Goal: Task Accomplishment & Management: Use online tool/utility

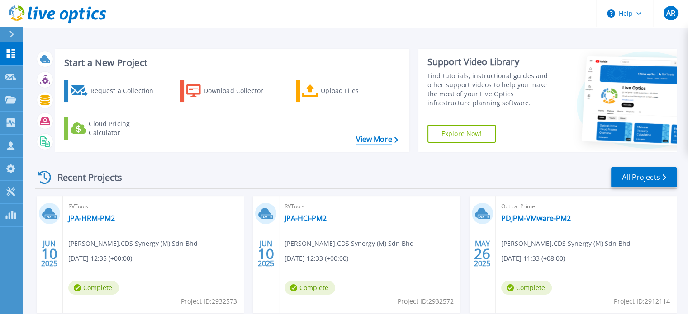
click at [372, 141] on link "View More" at bounding box center [377, 139] width 42 height 9
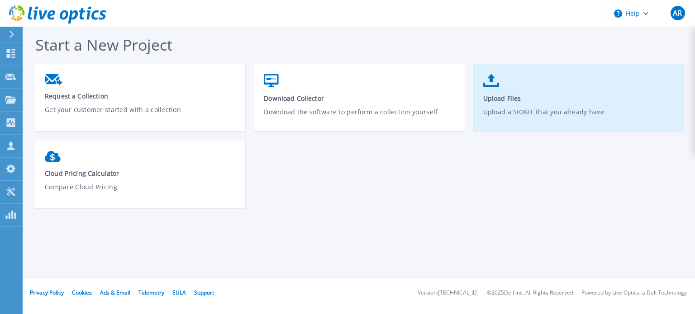
click at [544, 91] on link "Upload Files Upload a SIOKIT that you already have" at bounding box center [579, 102] width 210 height 65
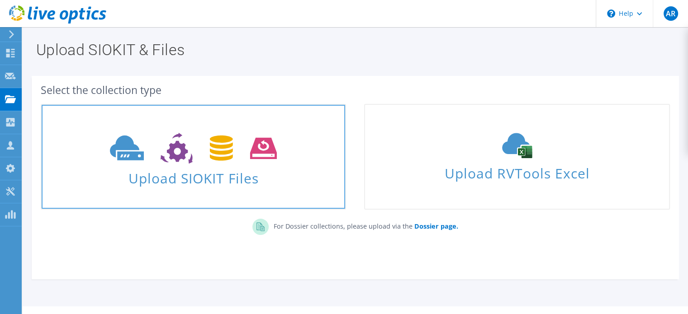
click at [227, 168] on span "Upload SIOKIT Files" at bounding box center [193, 175] width 303 height 19
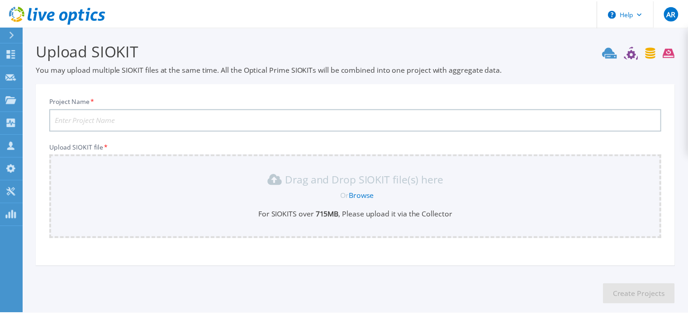
scroll to position [45, 0]
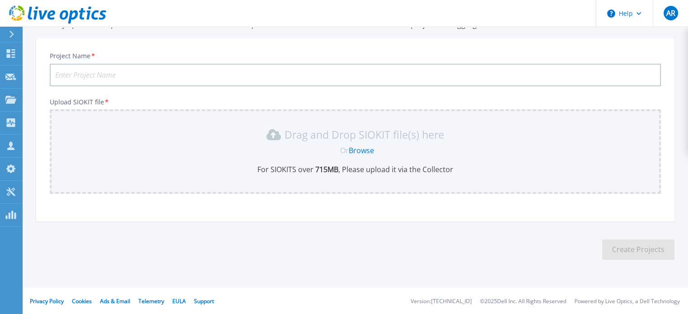
click at [363, 152] on link "Browse" at bounding box center [361, 151] width 25 height 10
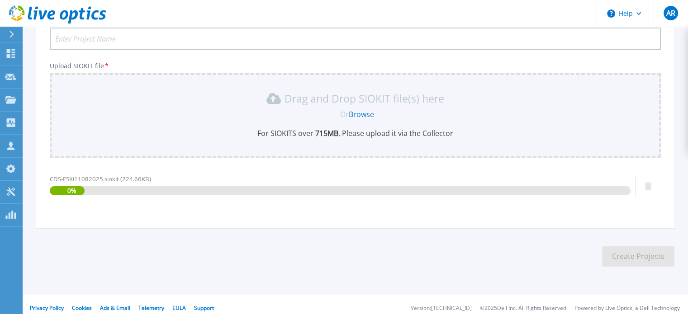
scroll to position [88, 0]
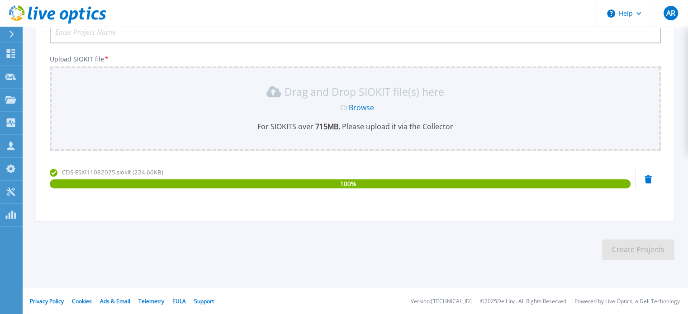
click at [62, 173] on span "CDS-ESXi11082025.siokit (224.66KB)" at bounding box center [112, 172] width 101 height 8
drag, startPoint x: 63, startPoint y: 173, endPoint x: 113, endPoint y: 173, distance: 49.3
click at [113, 173] on span "CDS-ESXi11082025.siokit (224.66KB)" at bounding box center [112, 172] width 101 height 8
copy span "CDS-ESXi11082025"
click at [131, 31] on input "Project Name *" at bounding box center [355, 32] width 611 height 23
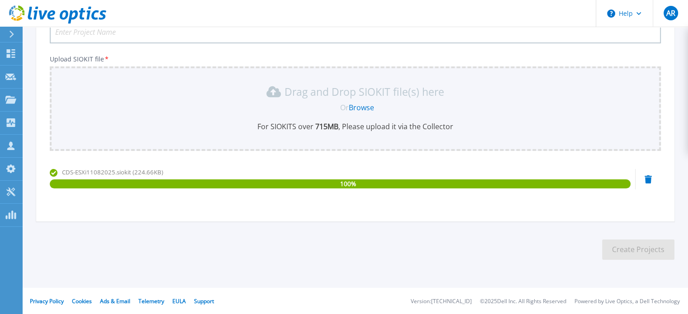
paste input "CDS-ESXi11082025"
type input "CDS-ESXi11082025"
click at [643, 246] on button "Create Projects" at bounding box center [638, 250] width 72 height 20
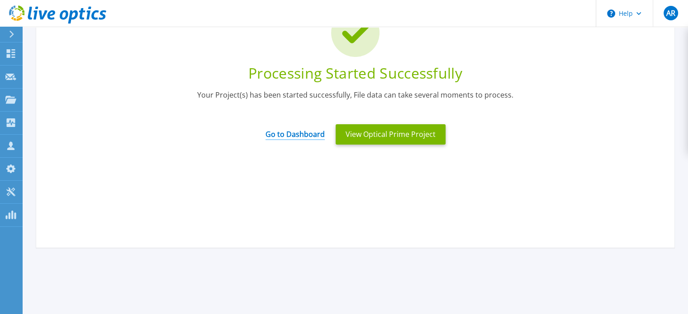
click at [316, 136] on link "Go to Dashboard" at bounding box center [295, 132] width 59 height 18
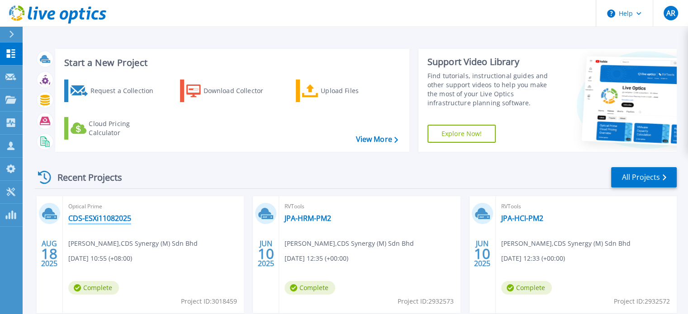
click at [111, 219] on link "CDS-ESXi11082025" at bounding box center [99, 218] width 63 height 9
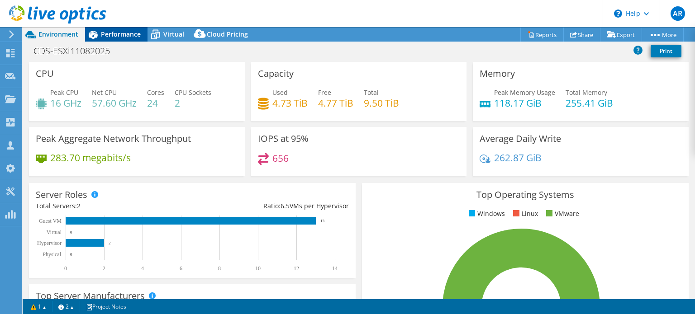
click at [122, 34] on span "Performance" at bounding box center [121, 34] width 40 height 9
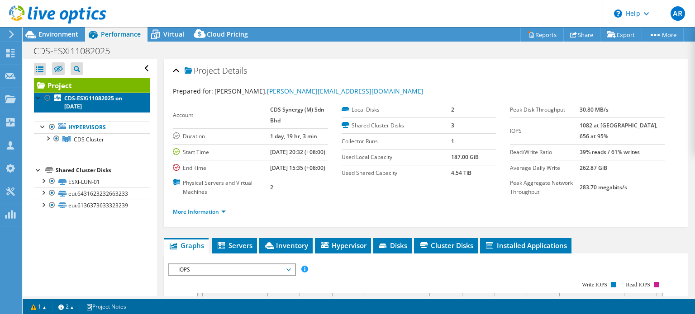
click at [108, 102] on link "CDS-ESXi11082025 on [DATE]" at bounding box center [92, 103] width 116 height 20
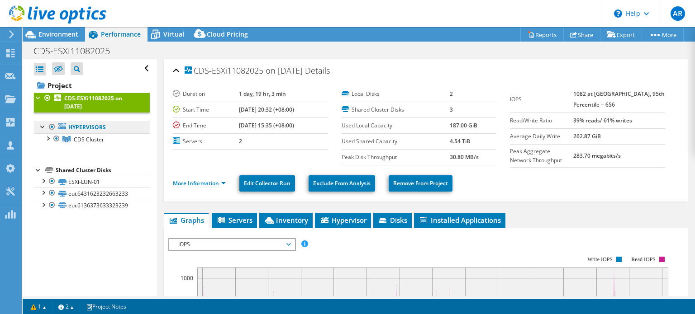
click at [92, 128] on link "Hypervisors" at bounding box center [92, 128] width 116 height 12
click at [94, 139] on span "CDS Cluster" at bounding box center [89, 140] width 30 height 8
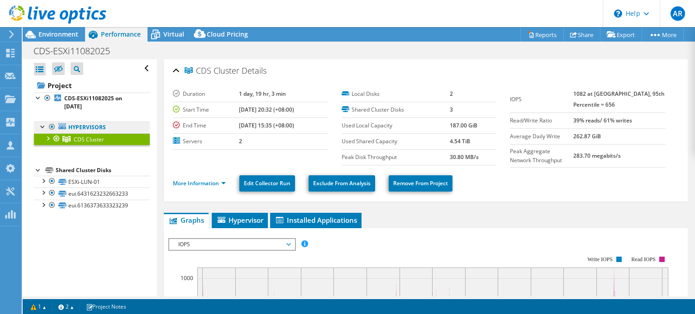
click at [94, 123] on link "Hypervisors" at bounding box center [92, 128] width 116 height 12
click at [93, 128] on link "Hypervisors" at bounding box center [92, 128] width 116 height 12
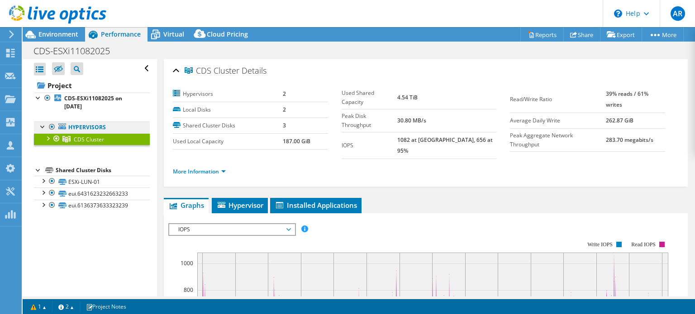
click at [96, 127] on link "Hypervisors" at bounding box center [92, 128] width 116 height 12
click at [95, 126] on link "Hypervisors" at bounding box center [92, 128] width 116 height 12
click at [96, 136] on span "CDS Cluster" at bounding box center [89, 140] width 30 height 8
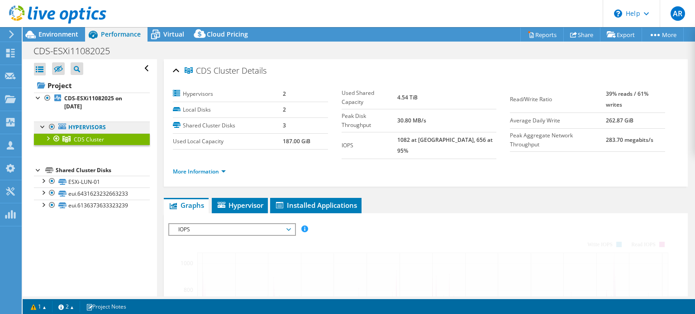
click at [96, 127] on link "Hypervisors" at bounding box center [92, 128] width 116 height 12
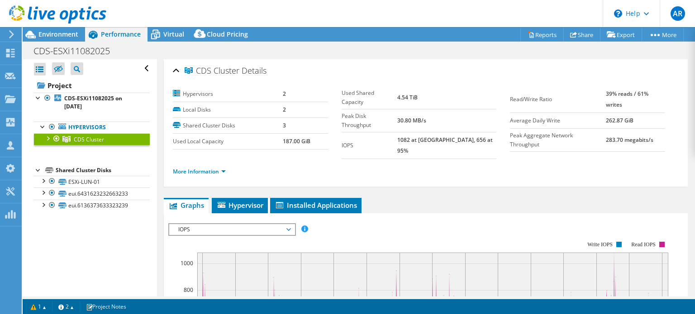
click at [48, 140] on div at bounding box center [47, 137] width 9 height 9
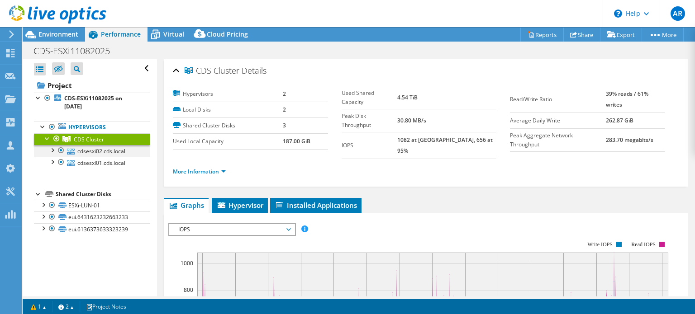
click at [52, 148] on div at bounding box center [51, 149] width 9 height 9
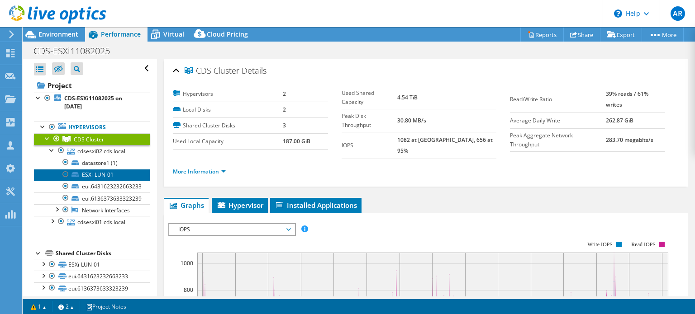
click at [104, 174] on link "ESXi-LUN-01" at bounding box center [92, 175] width 116 height 12
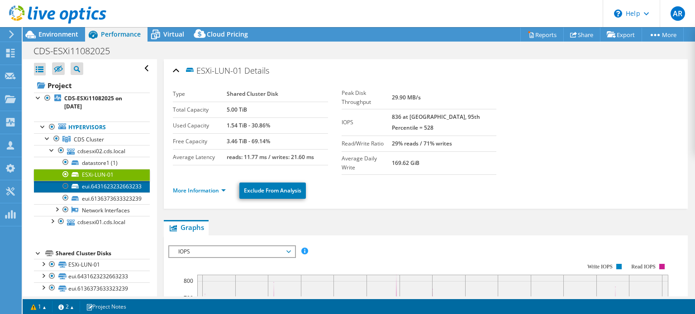
click at [104, 185] on link "eui.6431623232663233" at bounding box center [92, 187] width 116 height 12
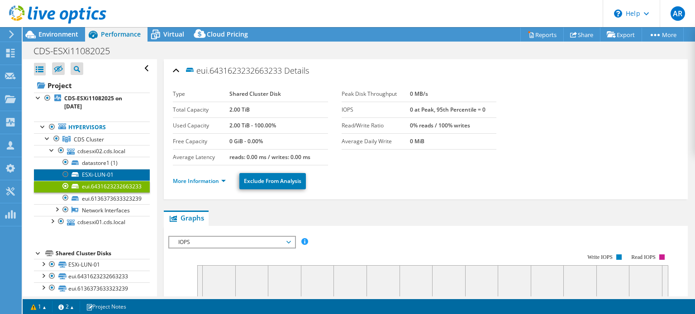
click at [103, 174] on link "ESXi-LUN-01" at bounding box center [92, 175] width 116 height 12
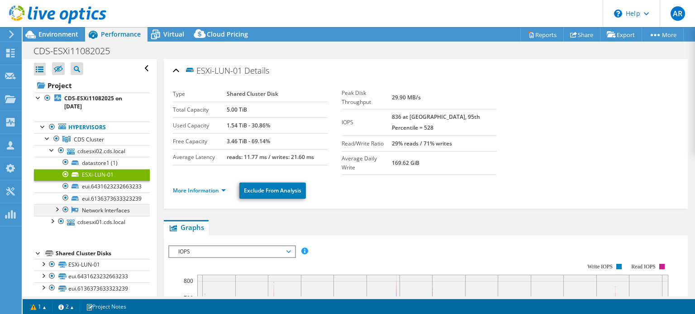
click at [58, 208] on div at bounding box center [56, 208] width 9 height 9
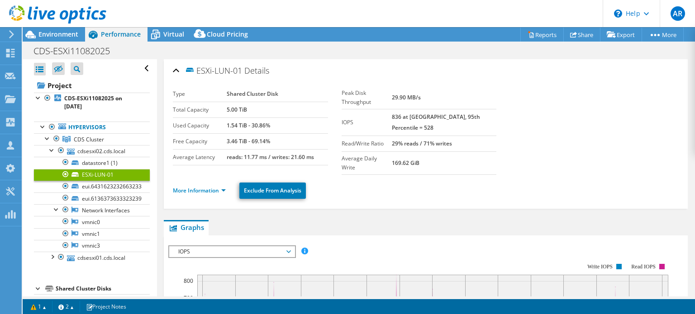
click at [342, 180] on ul "More Information Exclude From Analysis" at bounding box center [426, 189] width 506 height 19
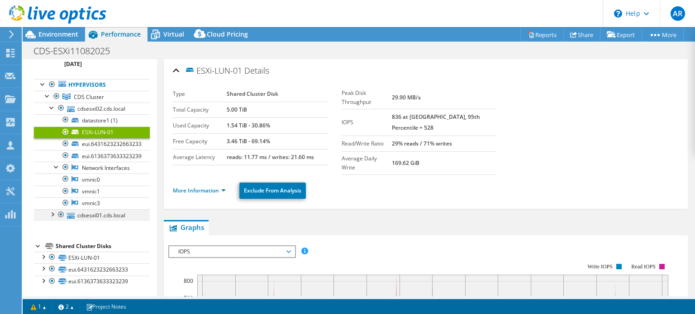
click at [51, 212] on div at bounding box center [51, 213] width 9 height 9
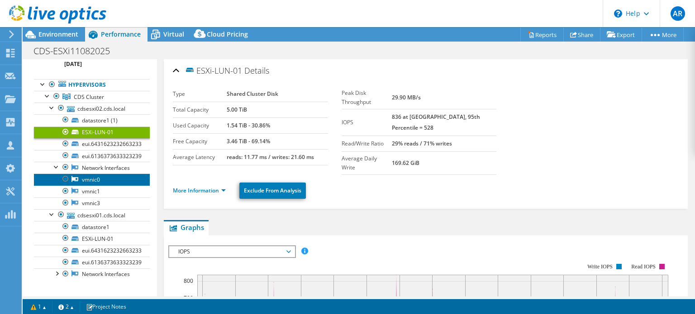
click at [93, 177] on link "vmnic0" at bounding box center [92, 180] width 116 height 12
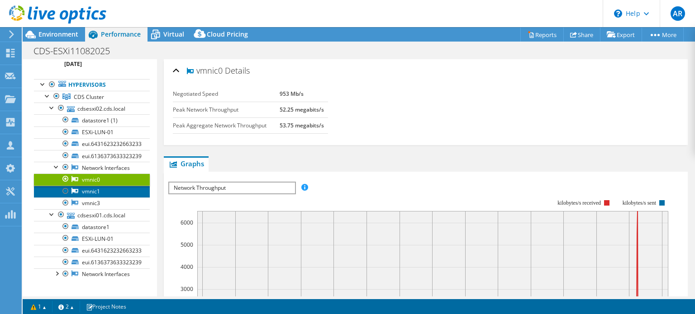
click at [93, 193] on link "vmnic1" at bounding box center [92, 192] width 116 height 12
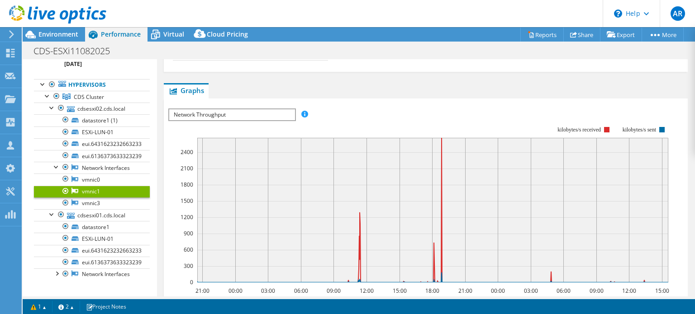
scroll to position [119, 0]
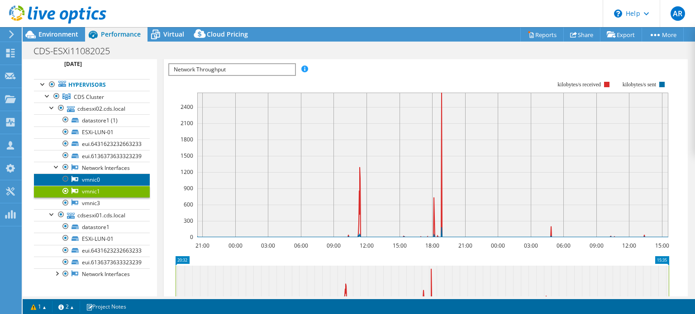
click at [97, 179] on link "vmnic0" at bounding box center [92, 180] width 116 height 12
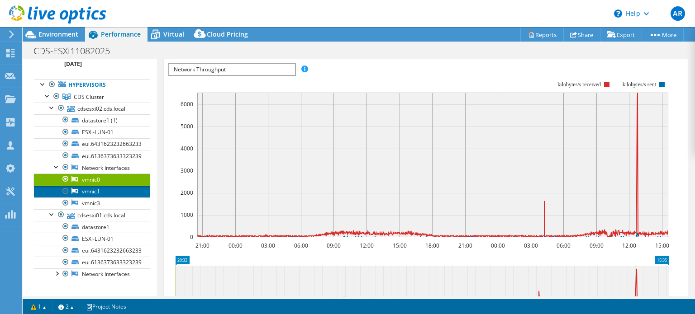
click at [95, 189] on link "vmnic1" at bounding box center [92, 192] width 116 height 12
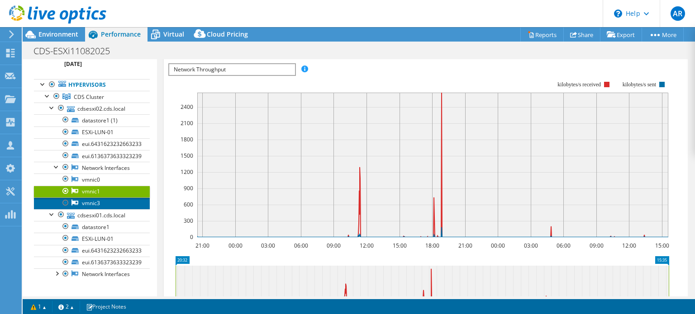
click at [89, 202] on link "vmnic3" at bounding box center [92, 204] width 116 height 12
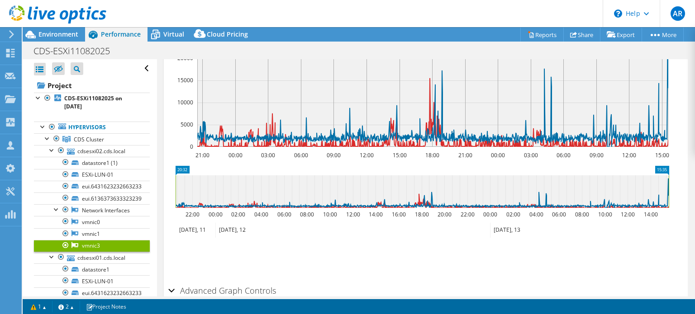
scroll to position [10, 0]
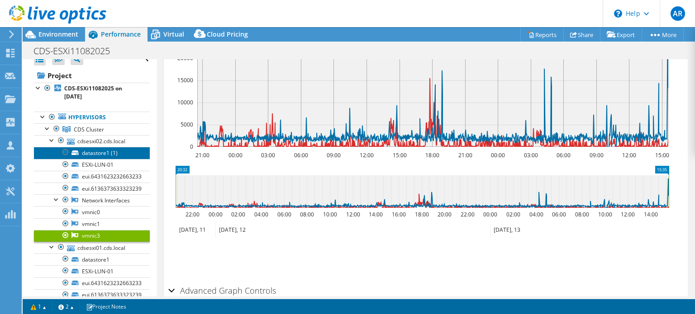
click at [98, 151] on link "datastore1 (1)" at bounding box center [92, 153] width 116 height 12
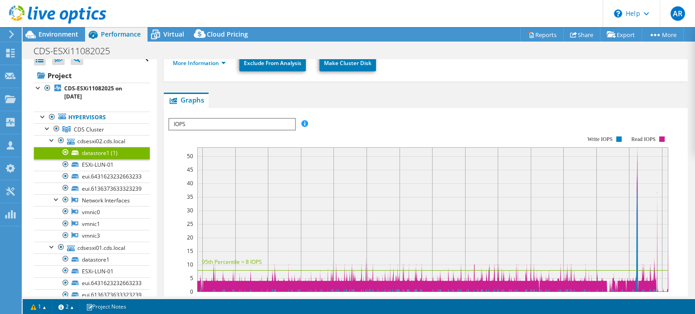
scroll to position [173, 0]
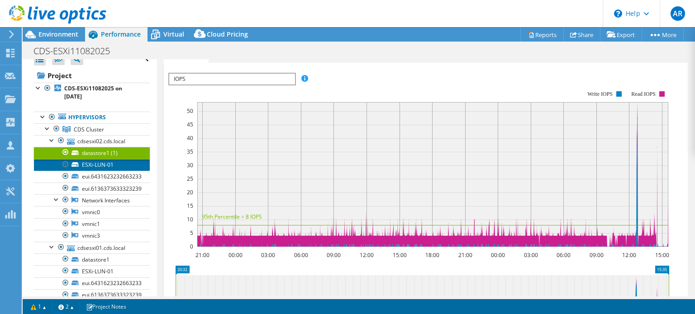
click at [90, 163] on link "ESXi-LUN-01" at bounding box center [92, 165] width 116 height 12
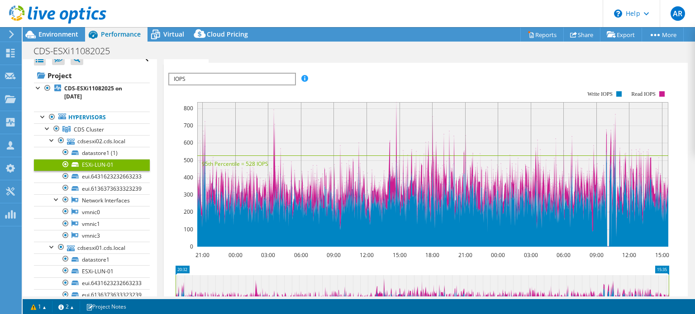
scroll to position [128, 0]
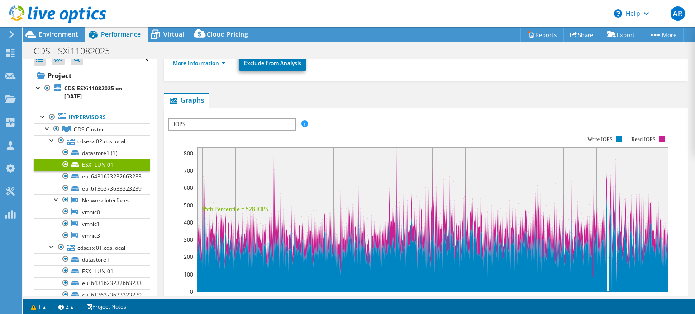
click at [281, 119] on span "IOPS" at bounding box center [231, 124] width 125 height 11
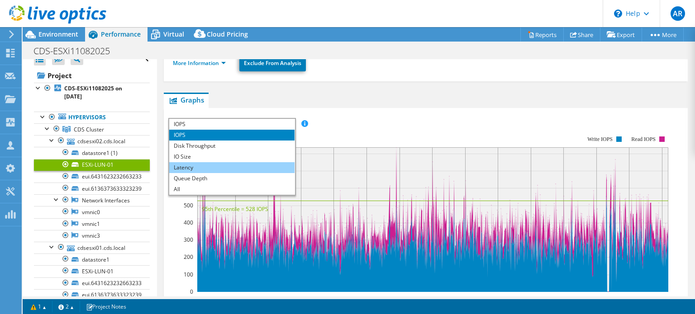
click at [254, 162] on li "Latency" at bounding box center [231, 167] width 125 height 11
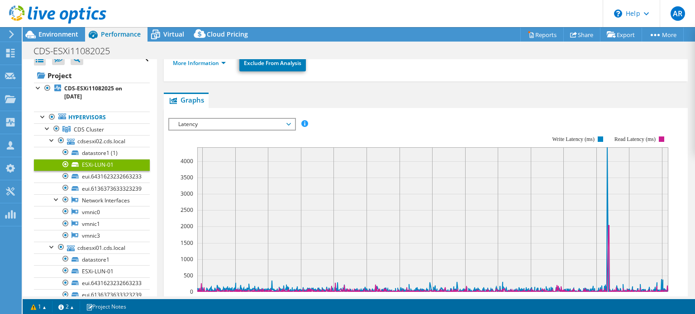
click at [279, 119] on span "Latency" at bounding box center [232, 124] width 116 height 11
click at [290, 123] on icon at bounding box center [288, 124] width 5 height 3
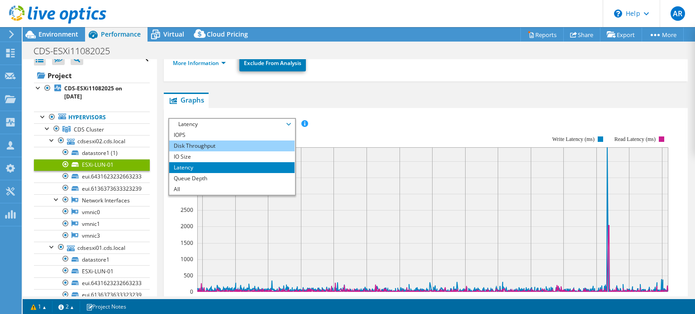
click at [261, 141] on li "Disk Throughput" at bounding box center [231, 146] width 125 height 11
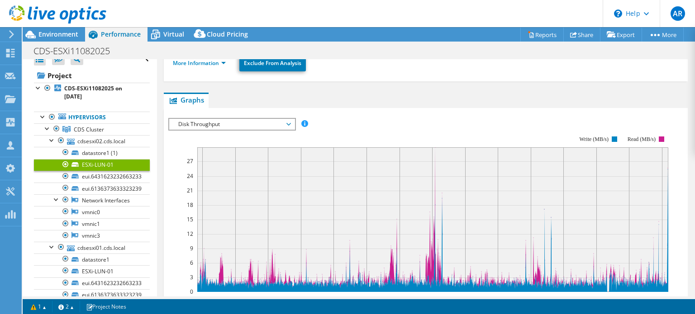
click at [287, 119] on span "Disk Throughput" at bounding box center [232, 124] width 116 height 11
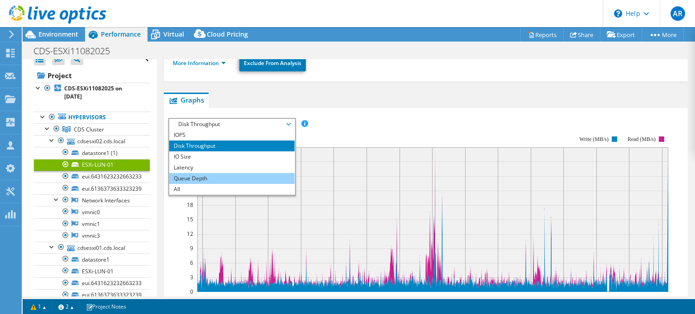
click at [250, 173] on li "Queue Depth" at bounding box center [231, 178] width 125 height 11
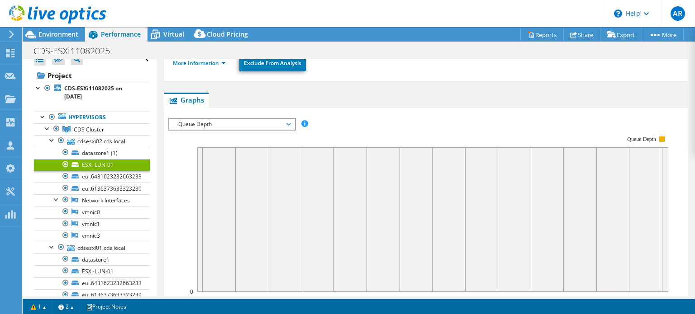
click at [289, 119] on span "Queue Depth" at bounding box center [232, 124] width 116 height 11
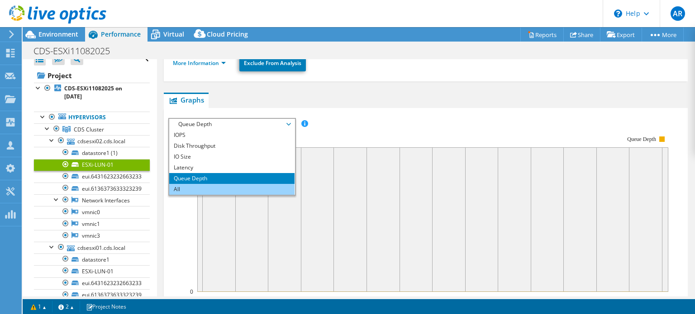
click at [232, 184] on li "All" at bounding box center [231, 189] width 125 height 11
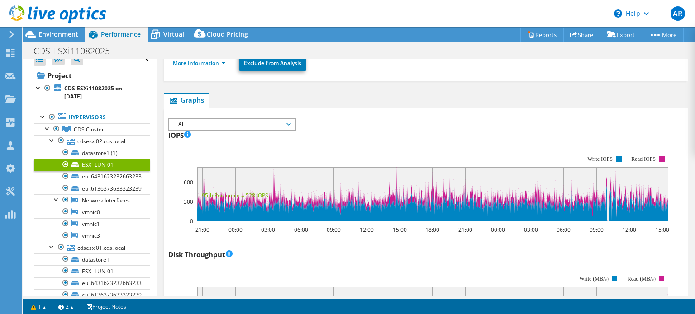
click at [289, 119] on span "All" at bounding box center [232, 124] width 116 height 11
click at [288, 119] on span "All" at bounding box center [232, 124] width 116 height 11
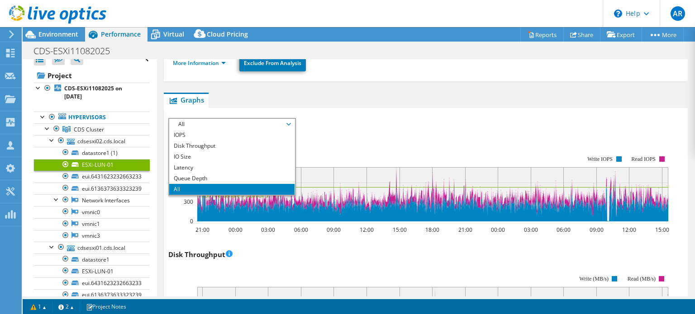
click at [288, 119] on span "All" at bounding box center [232, 124] width 116 height 11
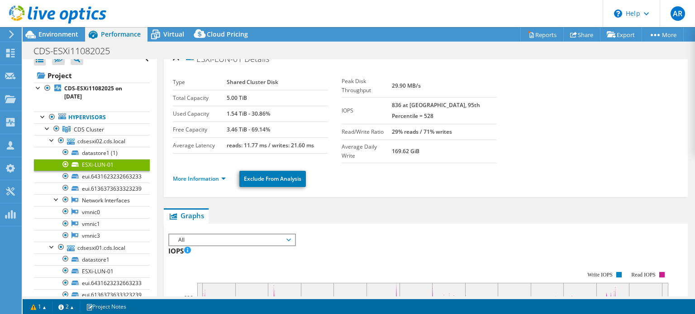
scroll to position [0, 0]
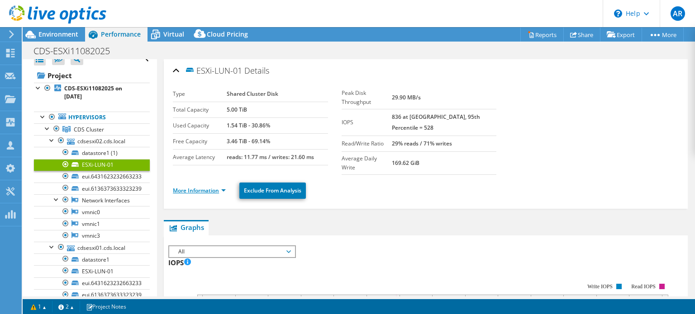
click at [220, 187] on link "More Information" at bounding box center [199, 191] width 53 height 8
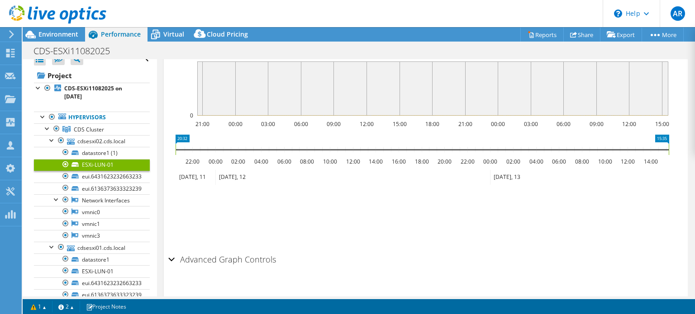
scroll to position [921, 0]
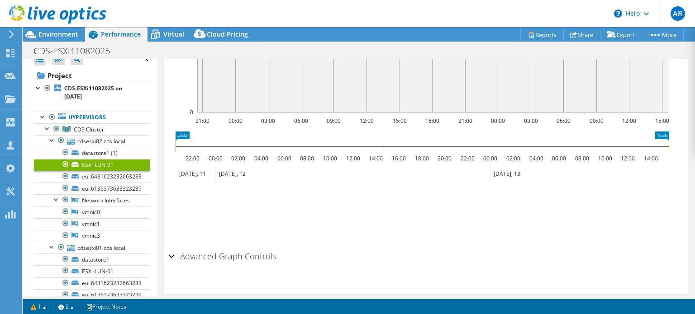
click at [171, 247] on div "Advanced Graph Controls" at bounding box center [425, 256] width 515 height 19
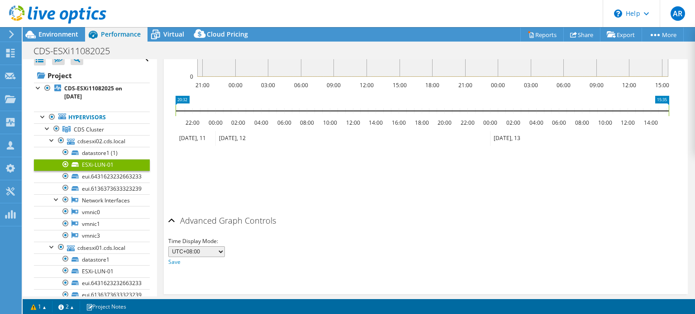
click at [221, 247] on select "UTC-12:00 UTC-11:00 UTC-10:00 UTC-09:30 UTC-09:00 UTC-08:00 UTC-07:00 UTC-06:00…" at bounding box center [196, 252] width 57 height 11
click at [57, 196] on div at bounding box center [56, 198] width 9 height 9
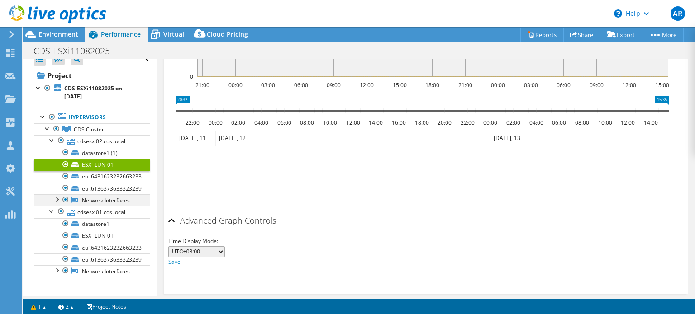
click at [57, 197] on div at bounding box center [56, 198] width 9 height 9
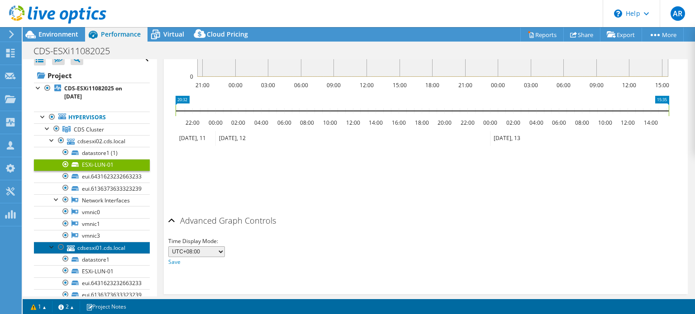
click at [110, 246] on link "cdsesxi01.cds.local" at bounding box center [92, 248] width 116 height 12
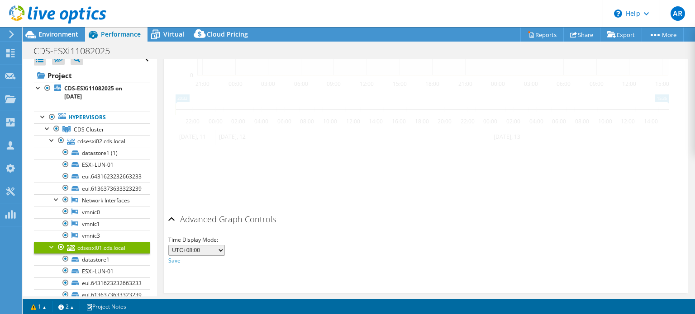
scroll to position [739, 0]
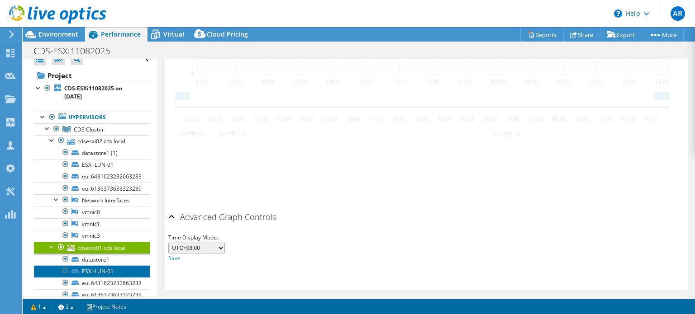
click at [106, 271] on link "ESXi-LUN-01" at bounding box center [92, 272] width 116 height 12
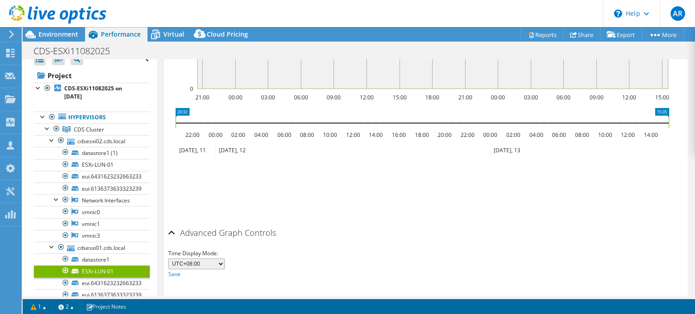
scroll to position [752, 0]
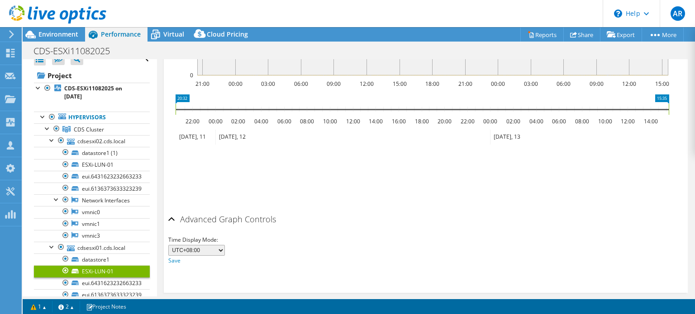
click at [95, 269] on link "ESXi-LUN-01" at bounding box center [92, 272] width 116 height 12
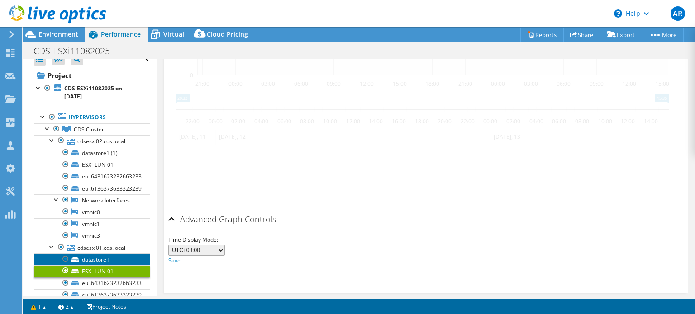
click at [96, 257] on link "datastore1" at bounding box center [92, 260] width 116 height 12
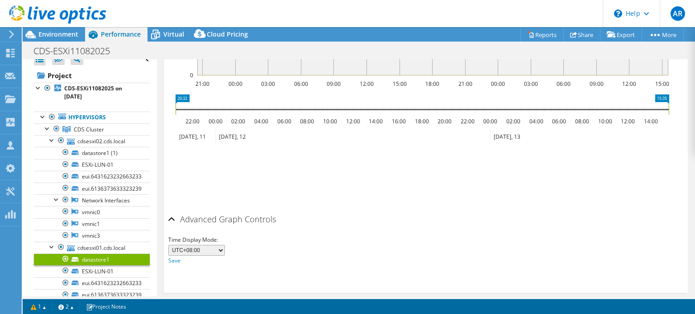
drag, startPoint x: 147, startPoint y: 170, endPoint x: 152, endPoint y: 179, distance: 10.3
click at [152, 179] on aside "Open All Close All Hide Excluded Nodes Project Tree Filter" at bounding box center [90, 177] width 134 height 237
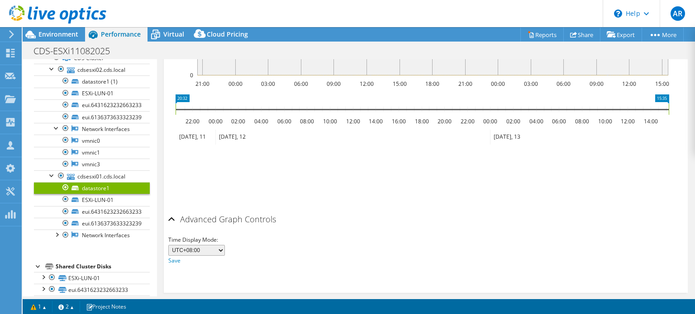
scroll to position [97, 0]
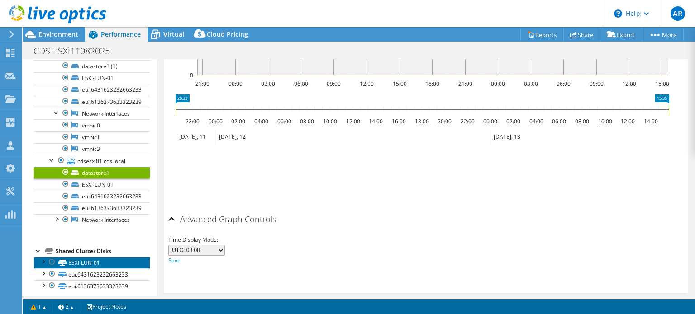
click at [95, 259] on link "ESXi-LUN-01" at bounding box center [92, 263] width 116 height 12
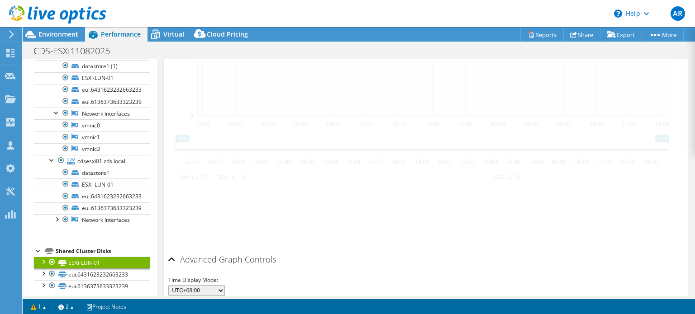
scroll to position [783, 0]
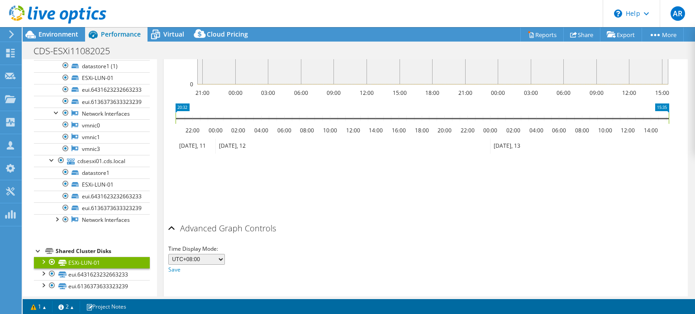
click at [87, 261] on link "ESXi-LUN-01" at bounding box center [92, 263] width 116 height 12
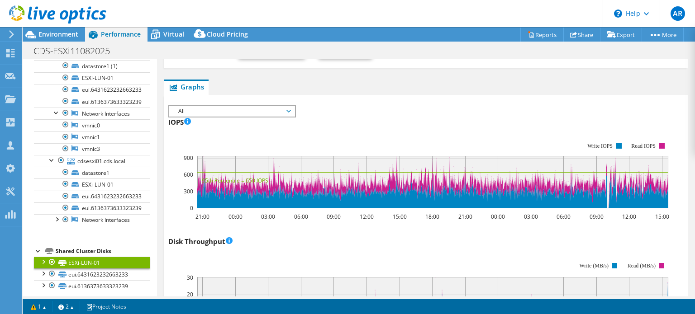
scroll to position [136, 0]
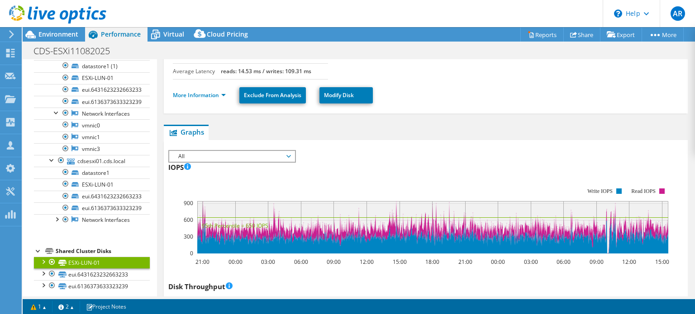
click at [287, 151] on span "All" at bounding box center [232, 156] width 116 height 11
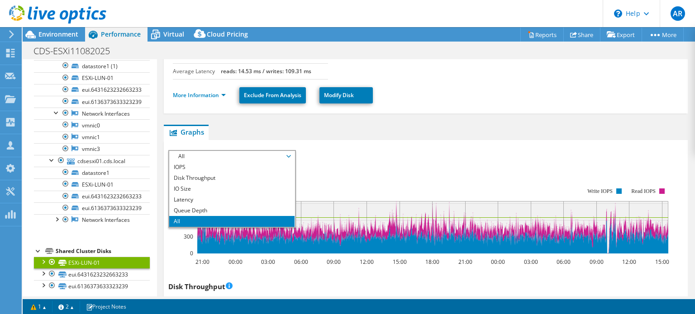
click at [287, 151] on span "All" at bounding box center [232, 156] width 116 height 11
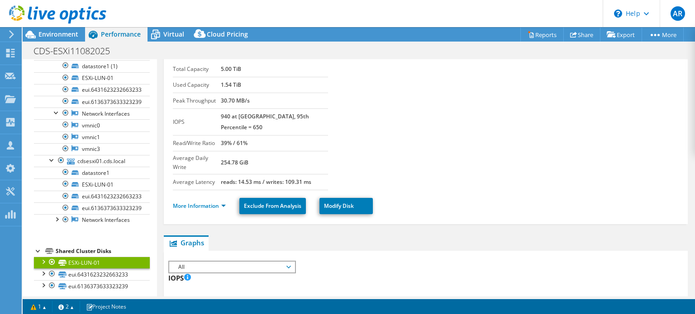
scroll to position [0, 0]
